Goal: Navigation & Orientation: Find specific page/section

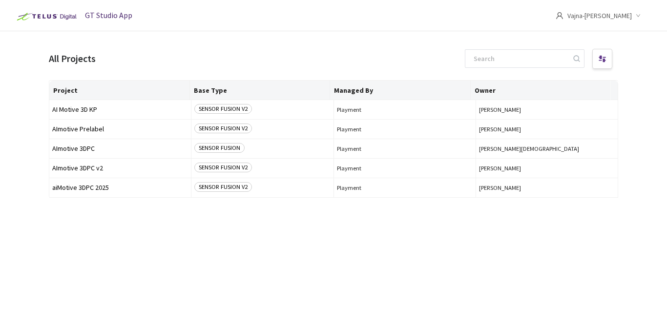
click at [623, 21] on span "Vajna-[PERSON_NAME]" at bounding box center [600, 15] width 64 height 31
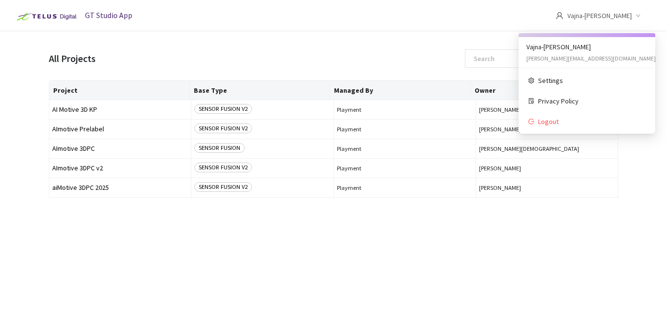
click at [623, 21] on span "Vajna-[PERSON_NAME]" at bounding box center [600, 15] width 64 height 31
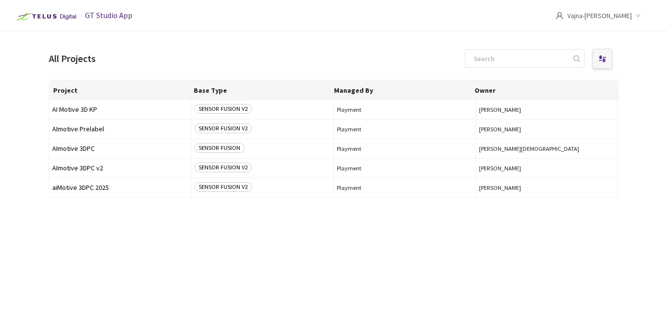
click at [611, 61] on div at bounding box center [602, 59] width 20 height 20
click at [267, 105] on div "SENSOR FUSION V2" at bounding box center [262, 109] width 136 height 11
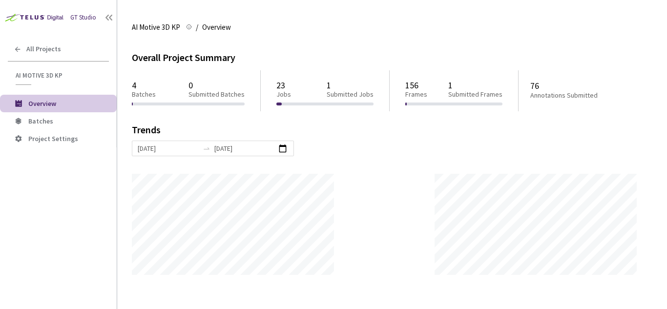
scroll to position [309, 667]
click at [107, 22] on icon at bounding box center [109, 18] width 10 height 10
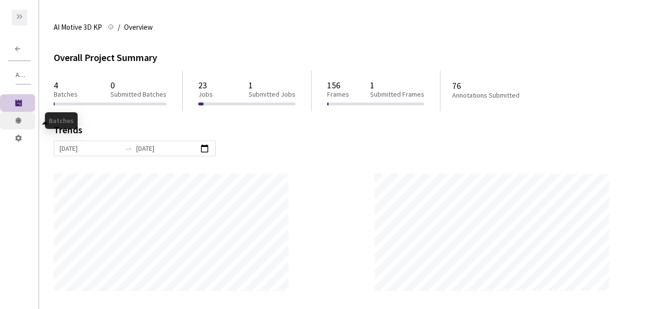
click at [16, 120] on icon at bounding box center [19, 121] width 10 height 10
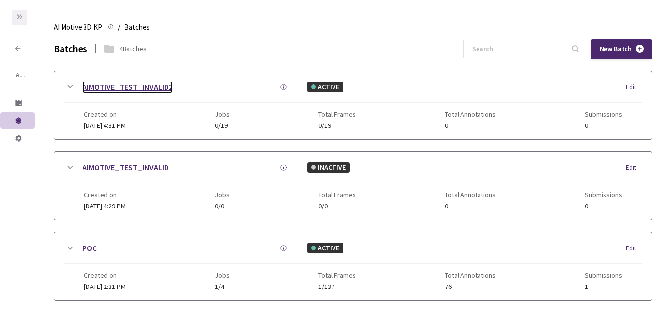
click at [153, 91] on link "AIMOTIVE_TEST_INVALID2" at bounding box center [128, 87] width 90 height 12
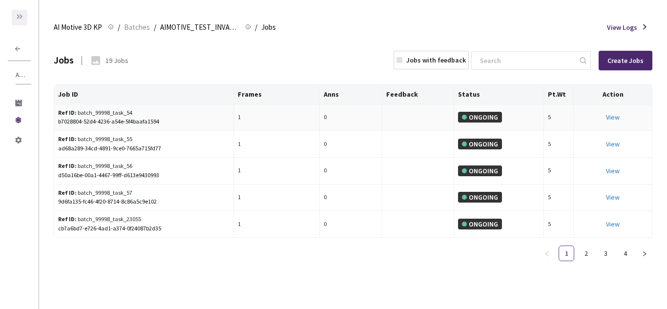
click at [140, 126] on div "b7028804-52d4-4236-a54e-5f4baafa1594" at bounding box center [143, 121] width 171 height 9
click at [19, 48] on icon at bounding box center [18, 49] width 8 height 8
